Goal: Find contact information: Find contact information

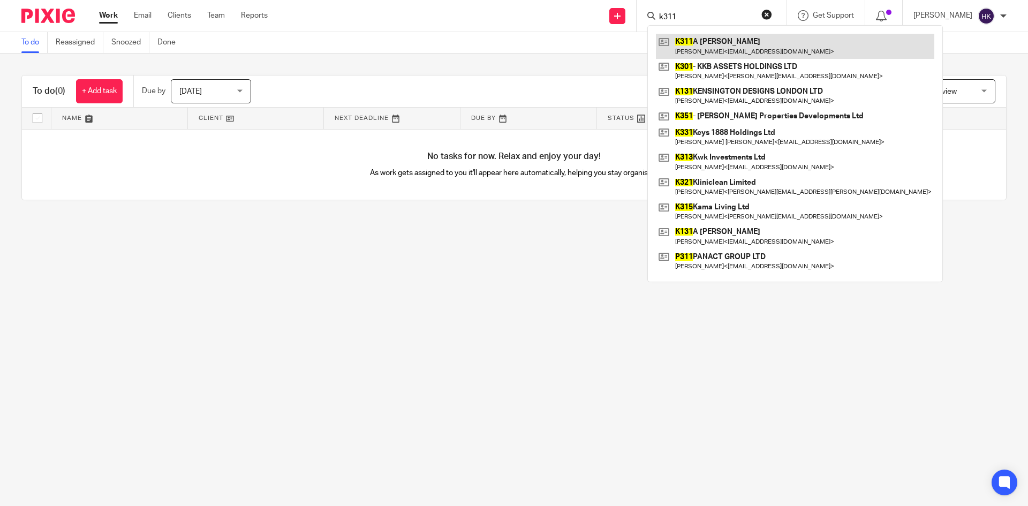
type input "k311"
click at [709, 45] on link at bounding box center [795, 46] width 278 height 25
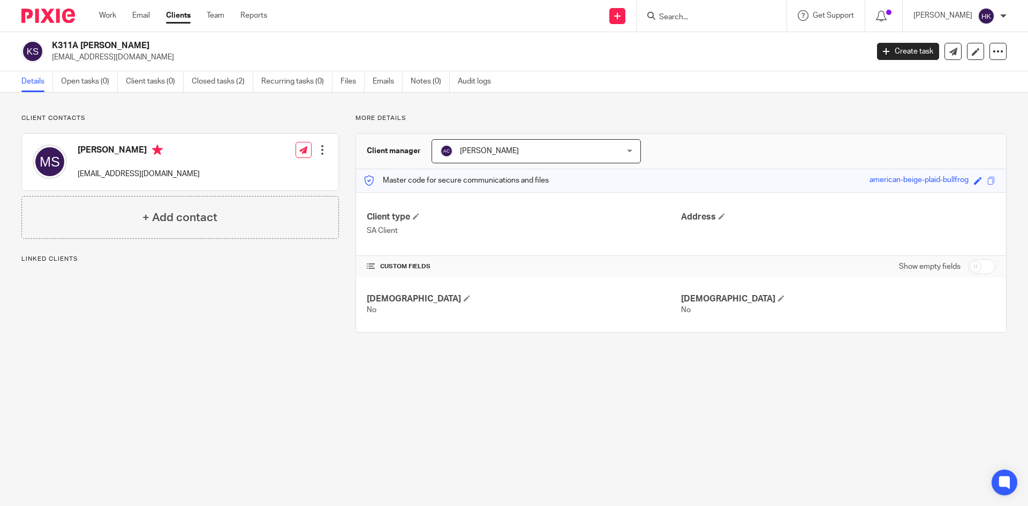
drag, startPoint x: 52, startPoint y: 62, endPoint x: 148, endPoint y: 59, distance: 95.3
click at [148, 59] on p "[EMAIL_ADDRESS][DOMAIN_NAME]" at bounding box center [456, 57] width 809 height 11
copy p "[EMAIL_ADDRESS][DOMAIN_NAME]"
